Goal: Task Accomplishment & Management: Manage account settings

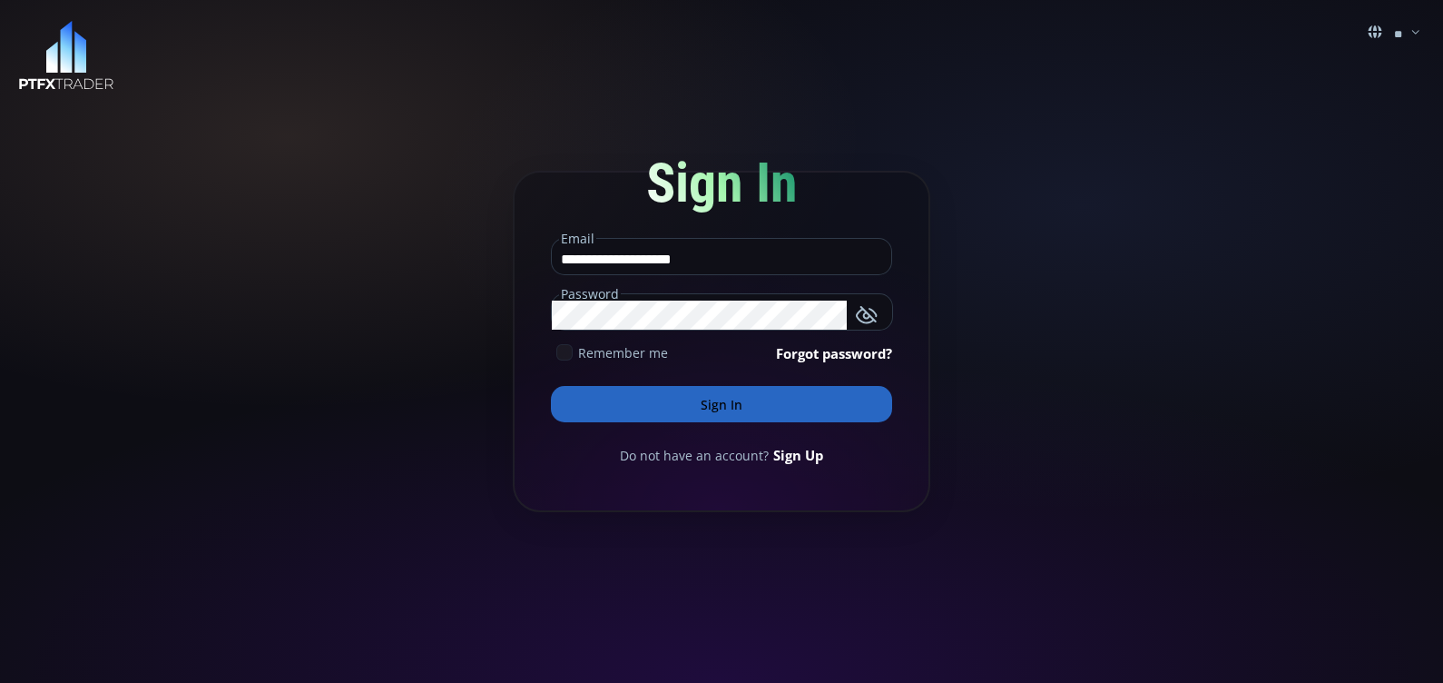
click at [566, 354] on icon at bounding box center [564, 352] width 16 height 16
click at [651, 404] on button "Sign In" at bounding box center [721, 404] width 341 height 36
